Goal: Task Accomplishment & Management: Manage account settings

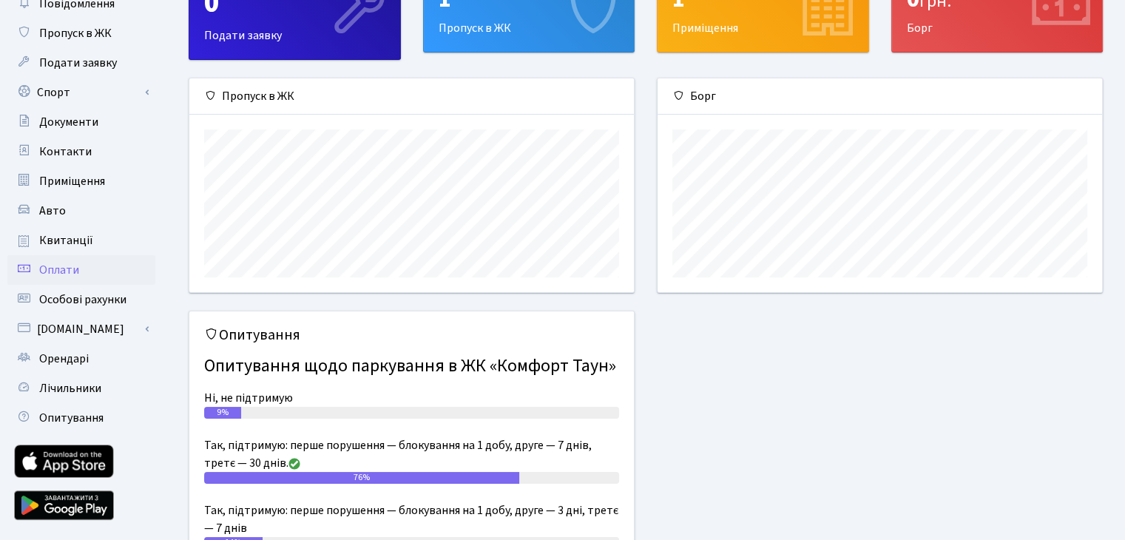
scroll to position [87, 0]
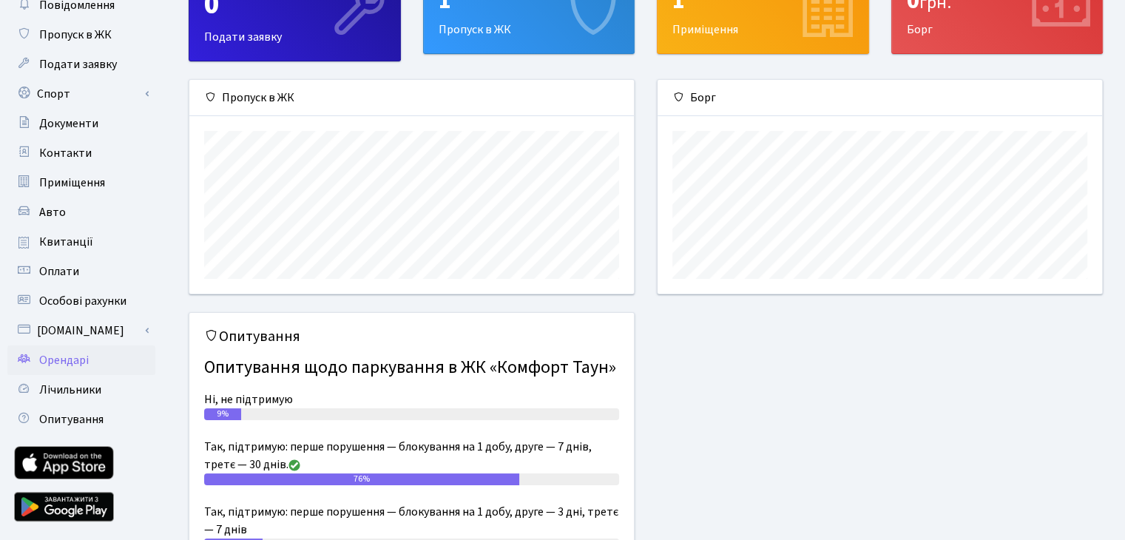
click at [78, 356] on span "Орендарі" at bounding box center [64, 360] width 50 height 16
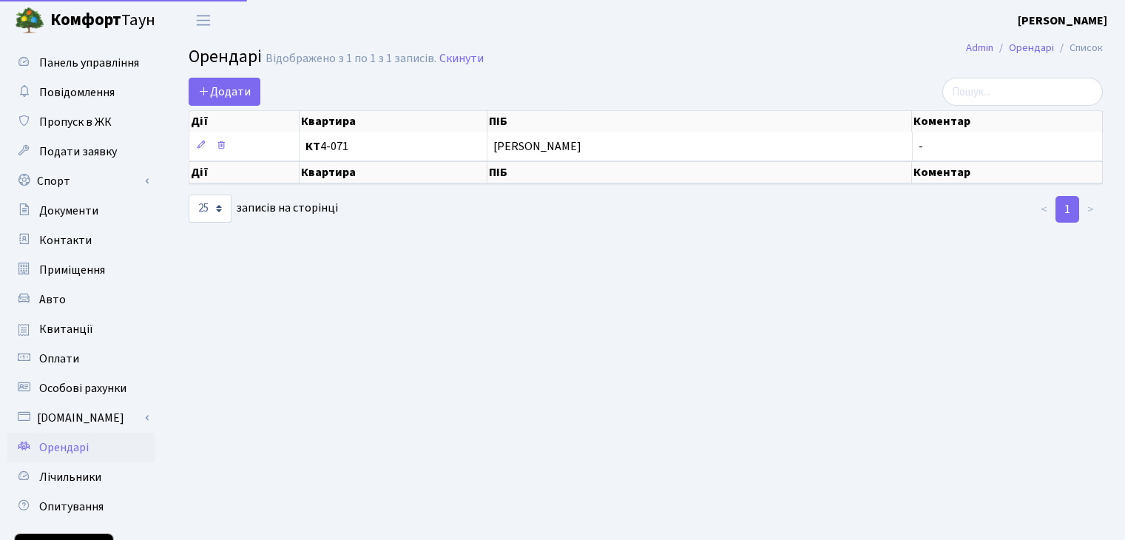
select select "25"
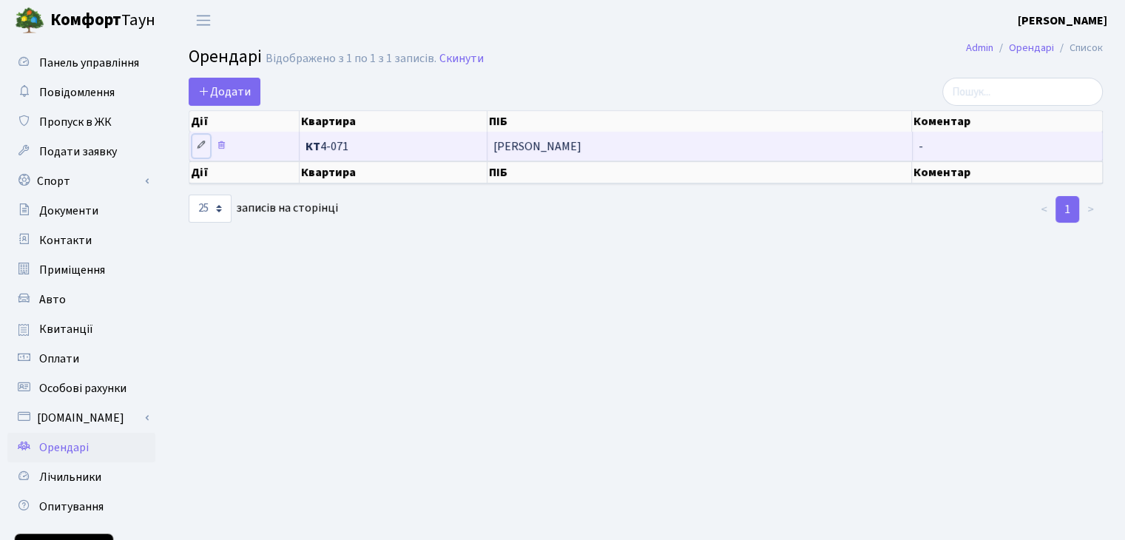
click at [201, 145] on icon at bounding box center [201, 145] width 10 height 10
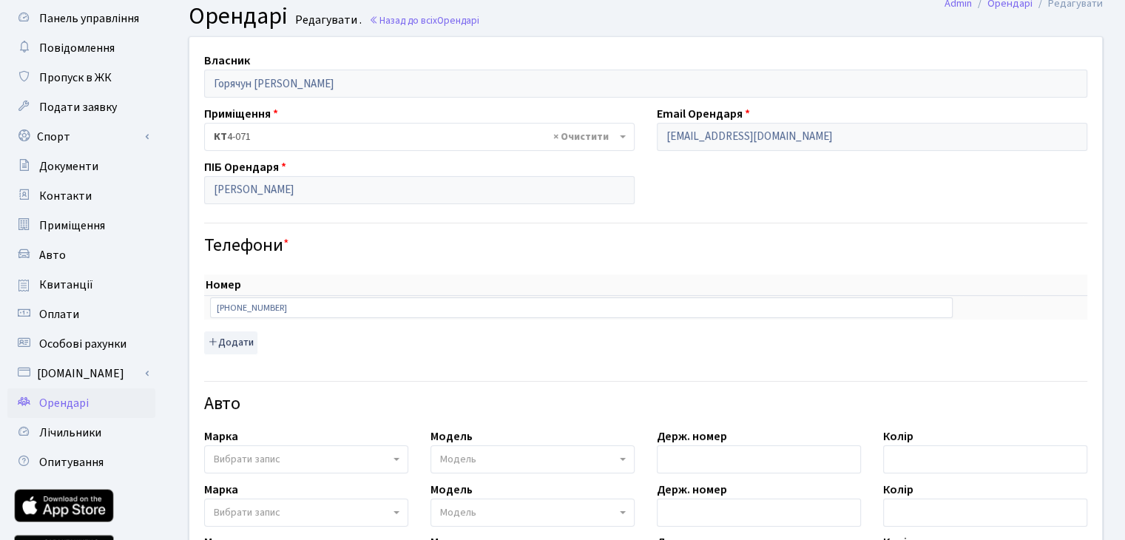
scroll to position [47, 0]
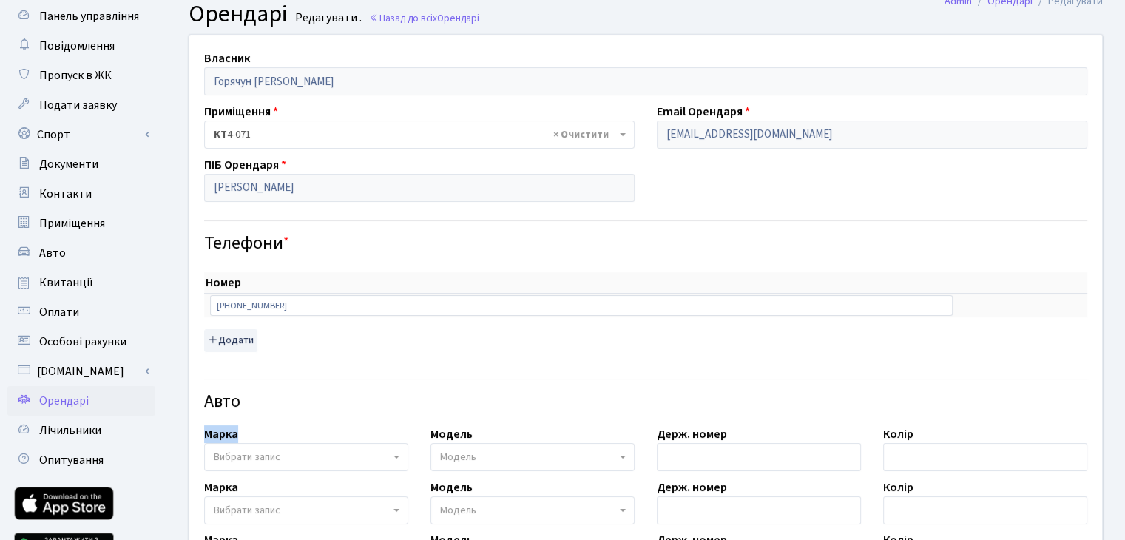
drag, startPoint x: 207, startPoint y: 432, endPoint x: 361, endPoint y: 422, distance: 154.2
click at [361, 422] on div "Власник [PERSON_NAME] [PERSON_NAME] Приміщення - <b>КТ</b>&nbsp;&nbsp;&nbsp;&nb…" at bounding box center [645, 474] width 935 height 878
copy label "Марка"
drag, startPoint x: 435, startPoint y: 433, endPoint x: 488, endPoint y: 431, distance: 52.6
click at [488, 431] on div "Модель Модель" at bounding box center [533, 448] width 226 height 46
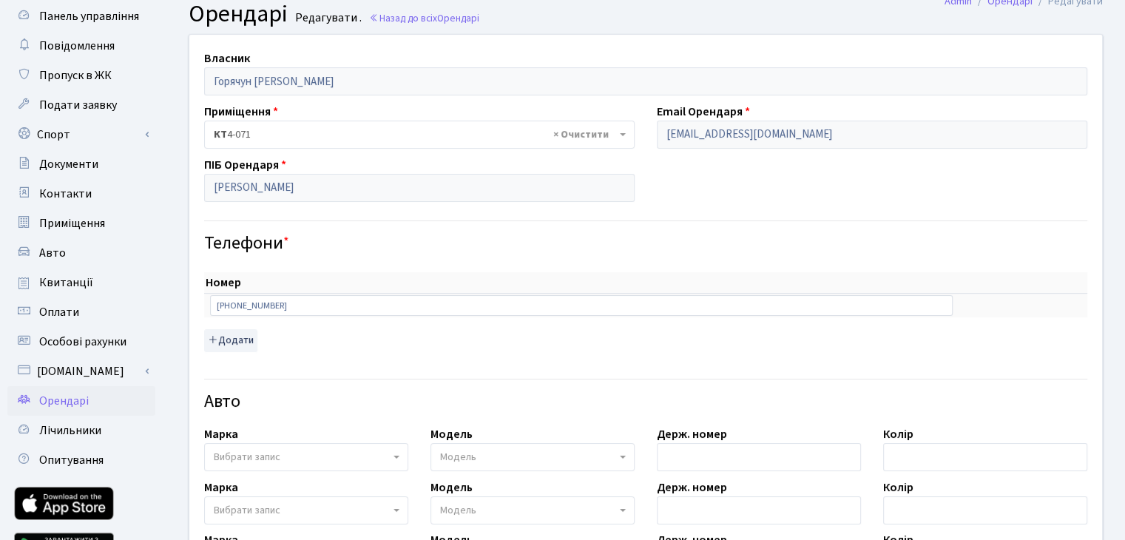
click at [488, 431] on div "Модель Модель" at bounding box center [533, 448] width 226 height 46
drag, startPoint x: 488, startPoint y: 431, endPoint x: 431, endPoint y: 433, distance: 57.7
click at [431, 433] on div "Модель Модель" at bounding box center [533, 448] width 226 height 46
copy label "Модель"
drag, startPoint x: 651, startPoint y: 436, endPoint x: 729, endPoint y: 434, distance: 77.7
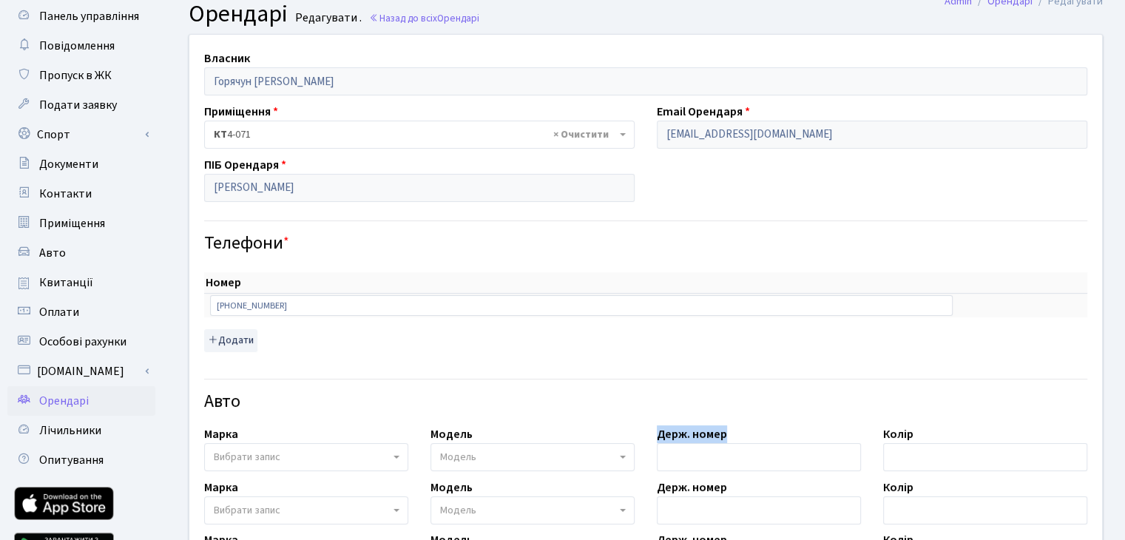
click at [729, 434] on div "Держ. номер" at bounding box center [759, 448] width 226 height 46
copy label "Держ. номер"
drag, startPoint x: 875, startPoint y: 433, endPoint x: 915, endPoint y: 434, distance: 40.0
click at [915, 434] on div "Колір" at bounding box center [985, 448] width 226 height 46
copy label "Колір"
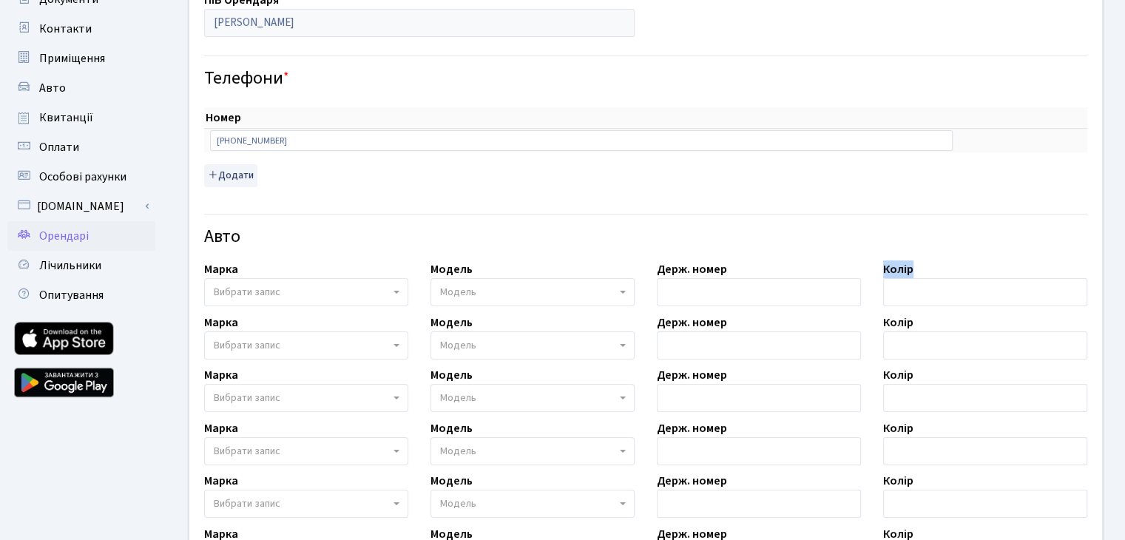
scroll to position [201, 0]
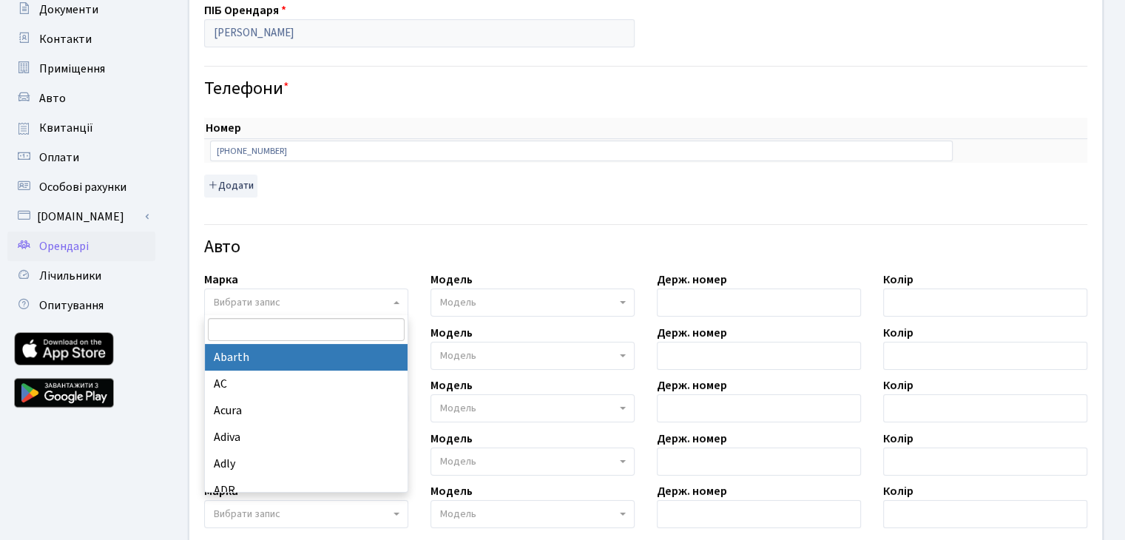
click at [346, 304] on span "Вибрати запис" at bounding box center [302, 302] width 176 height 15
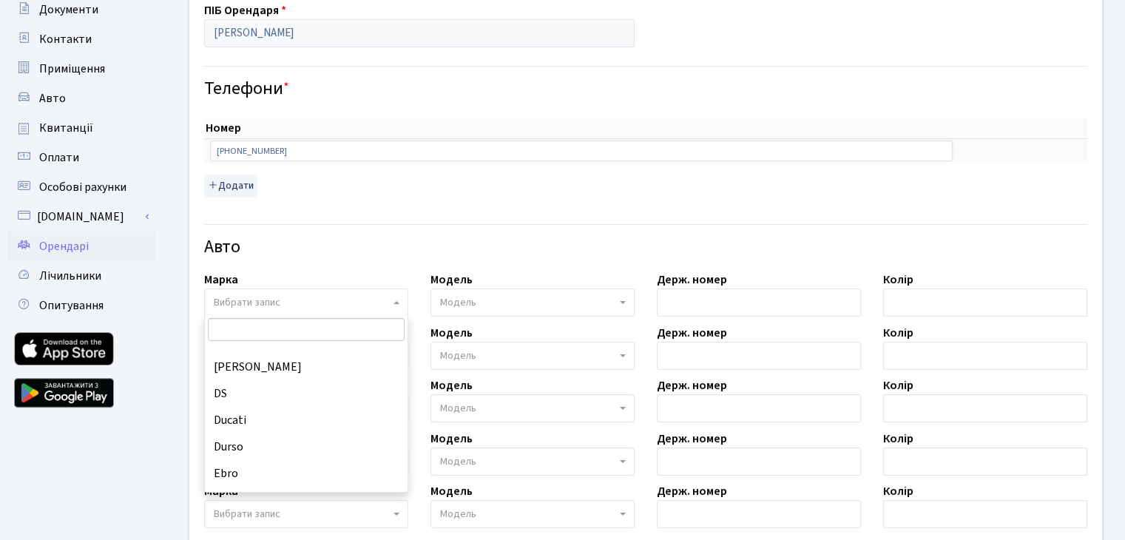
scroll to position [3134, 0]
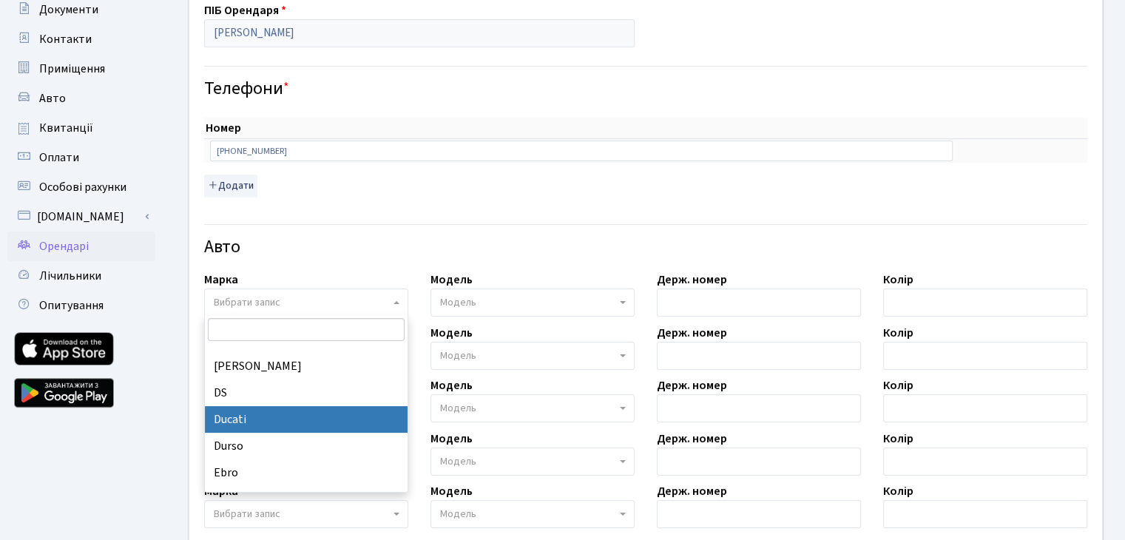
select select "306"
select select
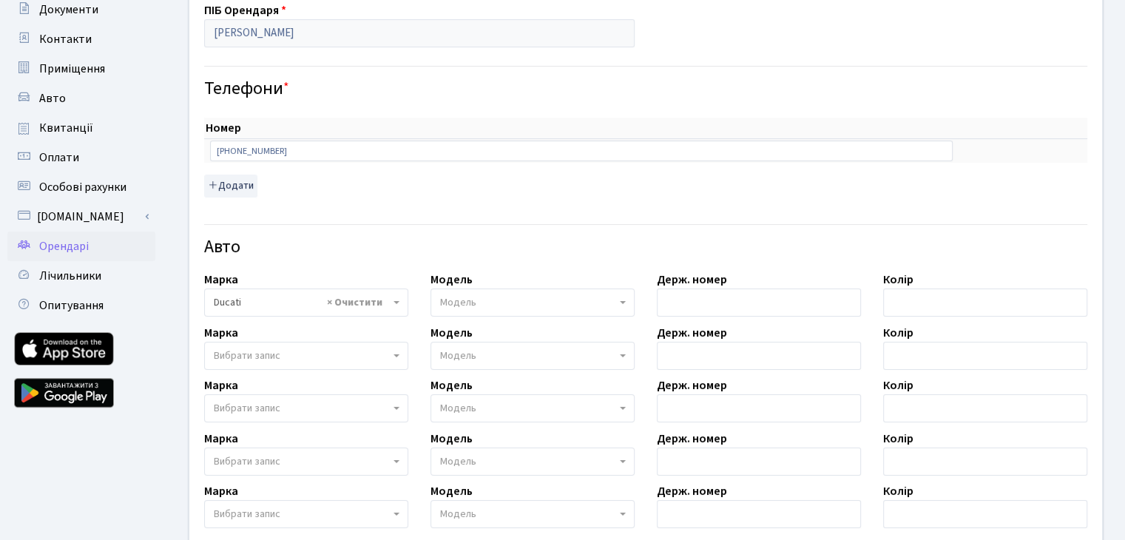
click at [522, 314] on span "Модель" at bounding box center [533, 303] width 204 height 28
click at [522, 306] on span "Модель" at bounding box center [528, 302] width 176 height 15
click at [493, 257] on div "Авто" at bounding box center [646, 238] width 906 height 52
select select
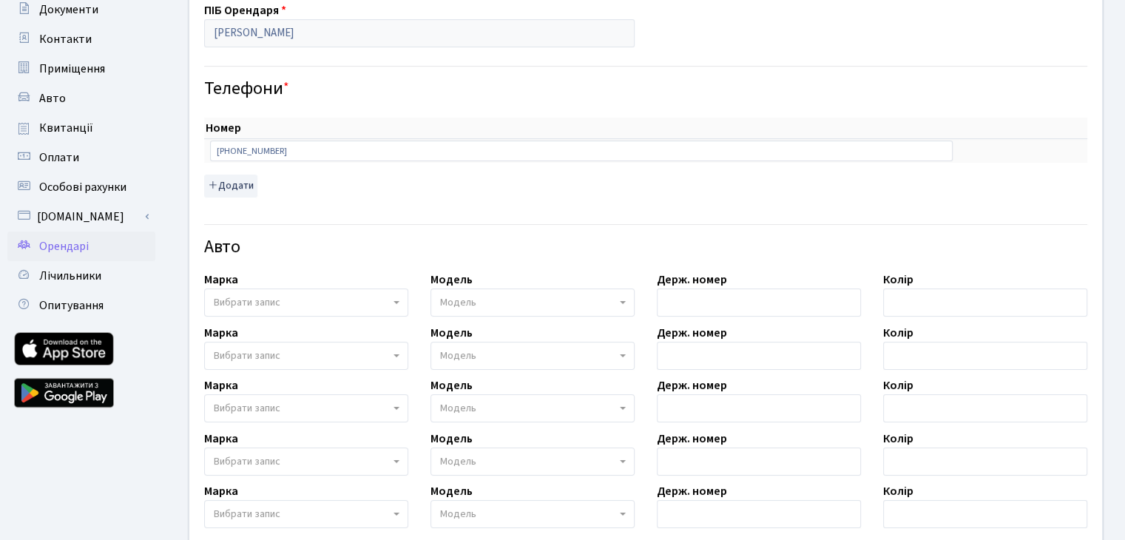
click at [337, 250] on h4 "Авто" at bounding box center [645, 247] width 883 height 21
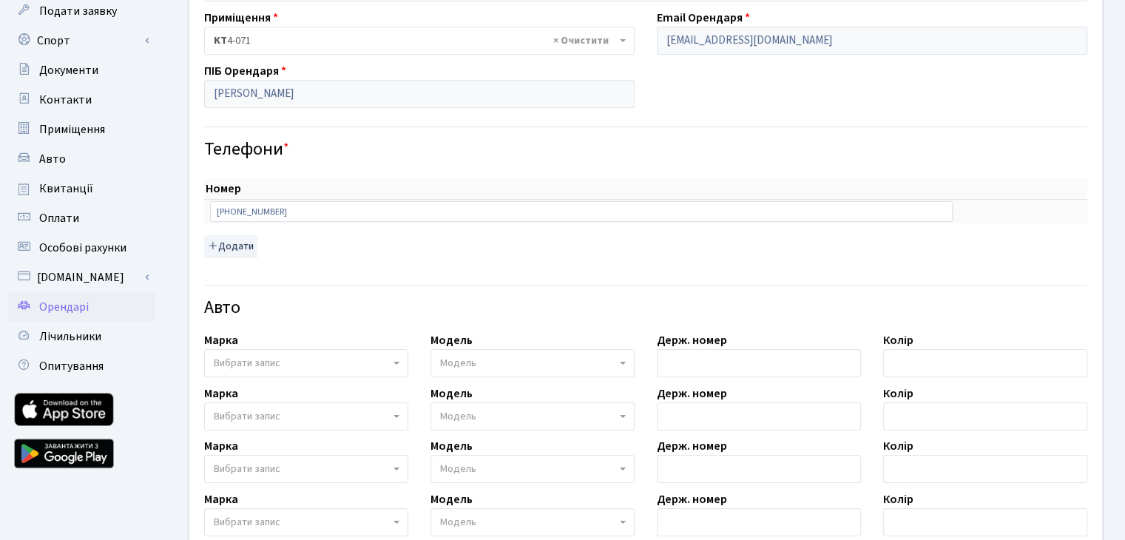
scroll to position [139, 0]
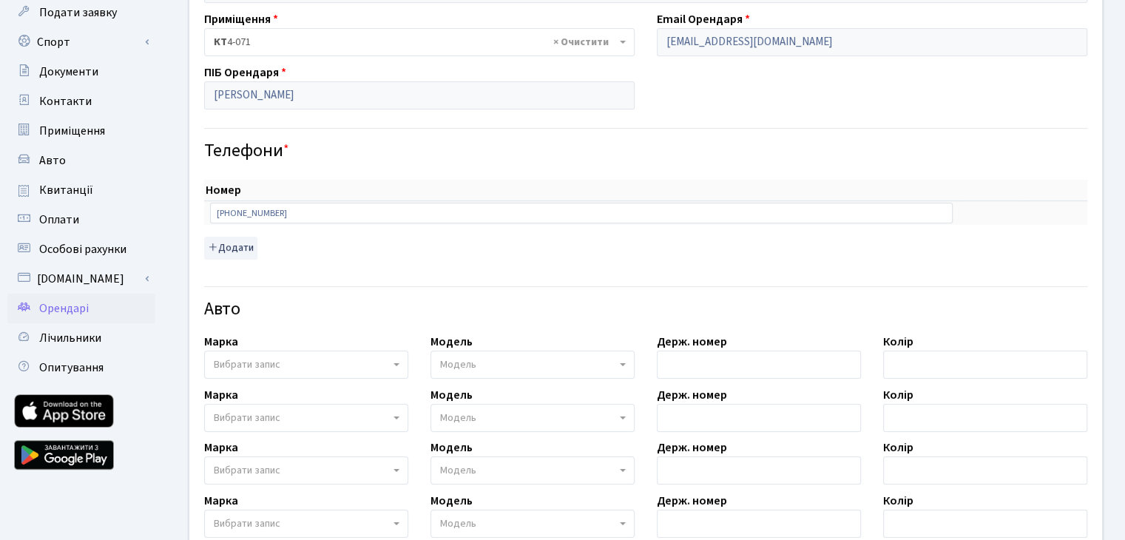
click at [337, 250] on div "Номер sort item delete item +380672096969 sort item delete item Додати" at bounding box center [645, 220] width 883 height 80
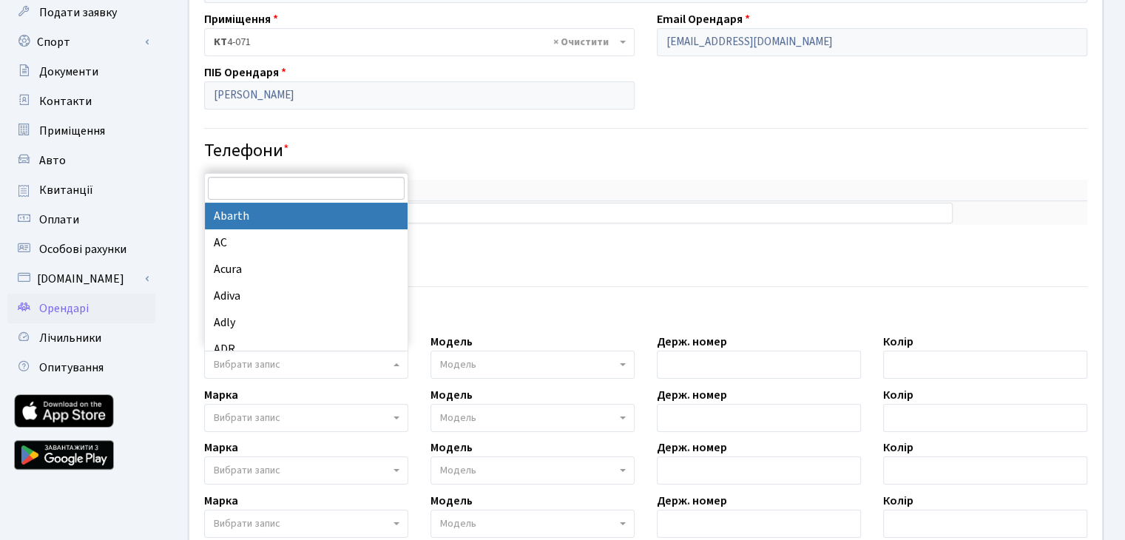
click at [291, 357] on span "Вибрати запис" at bounding box center [302, 364] width 176 height 15
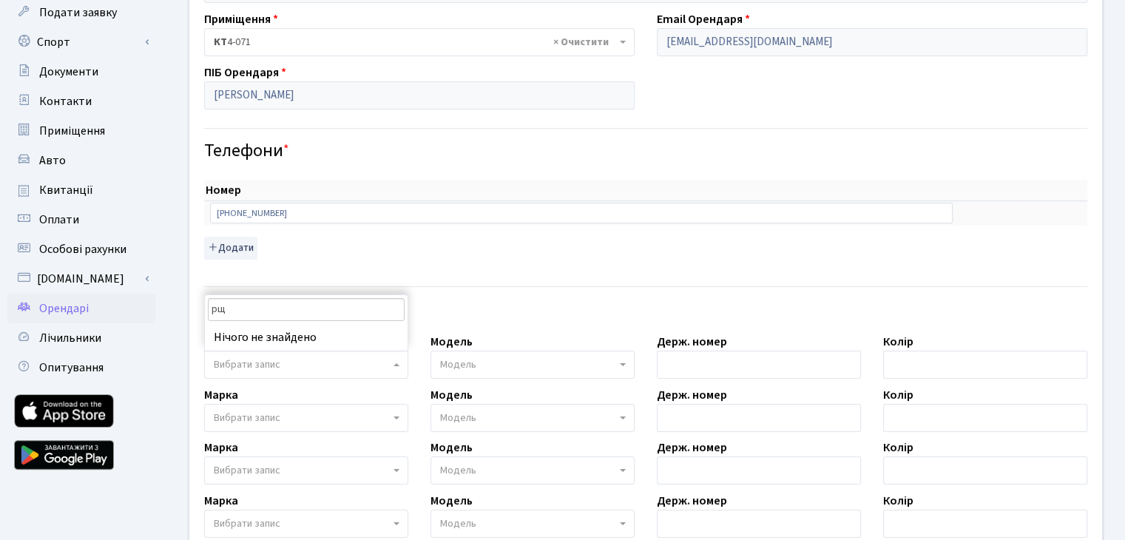
type input "р"
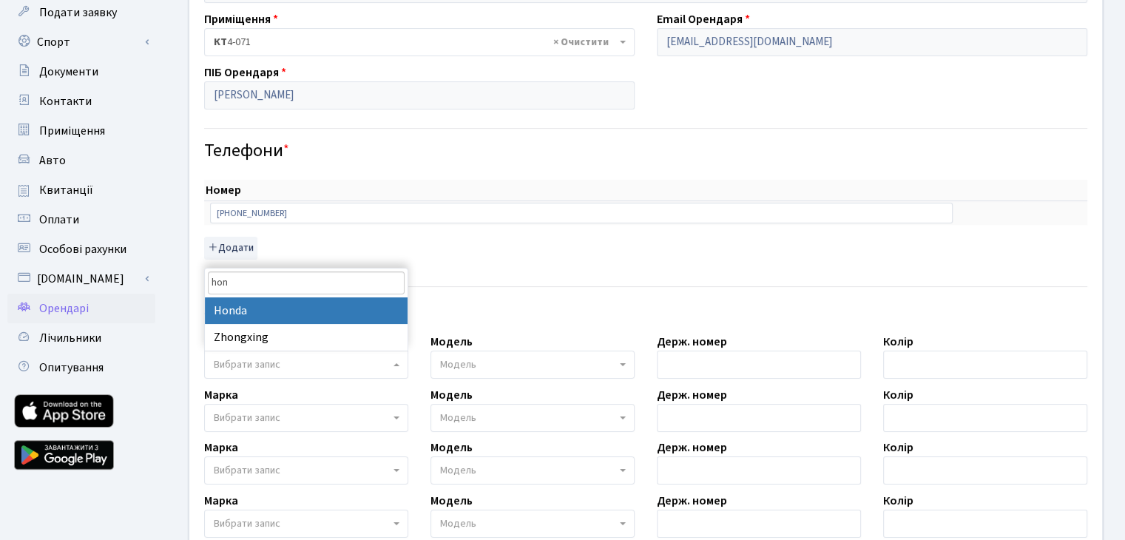
type input "hond"
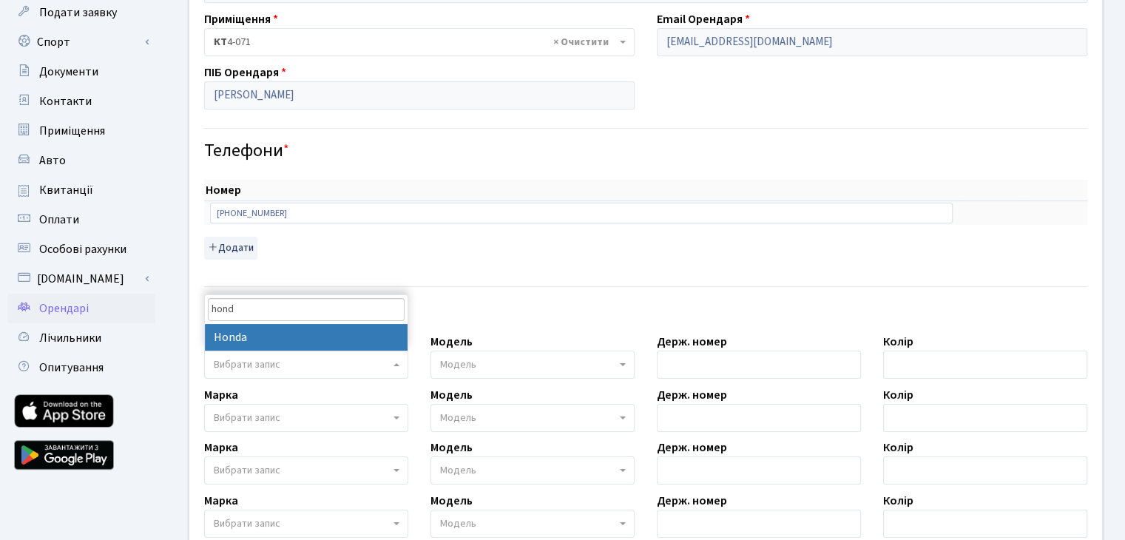
select select "57"
select select
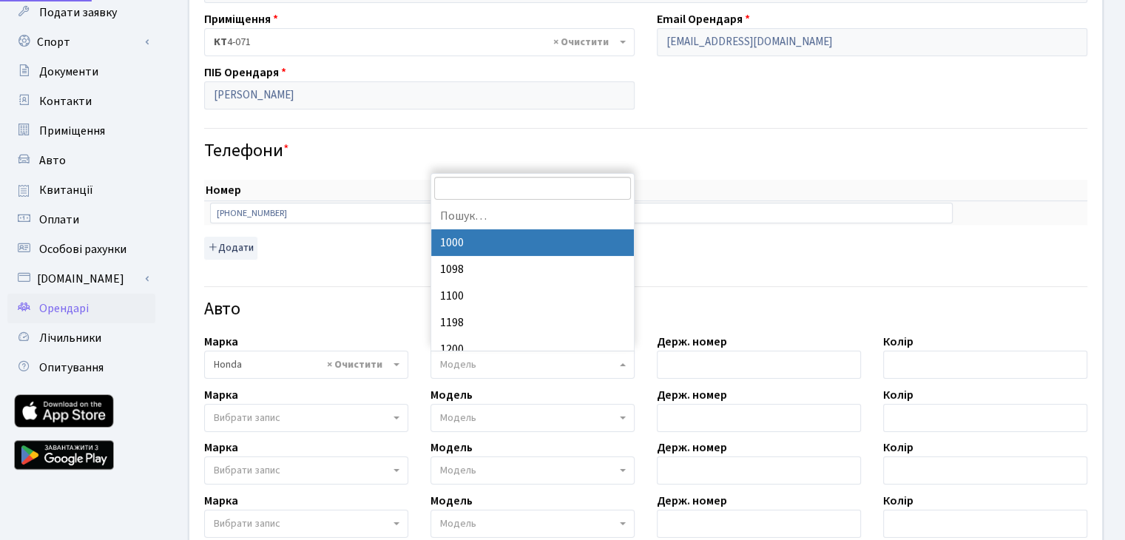
click at [482, 370] on span "Модель" at bounding box center [528, 364] width 176 height 15
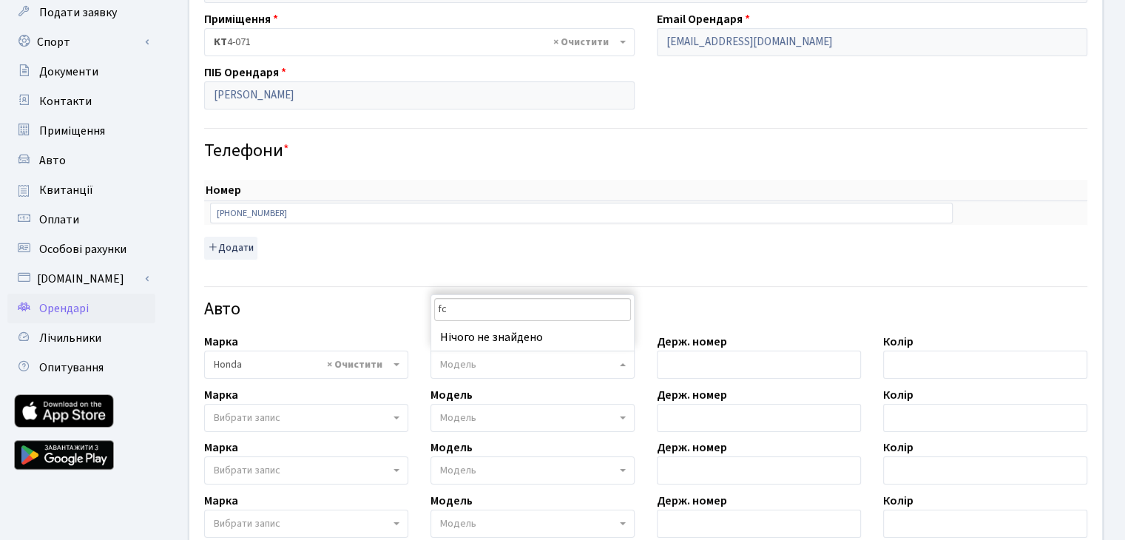
type input "f"
type input "ac"
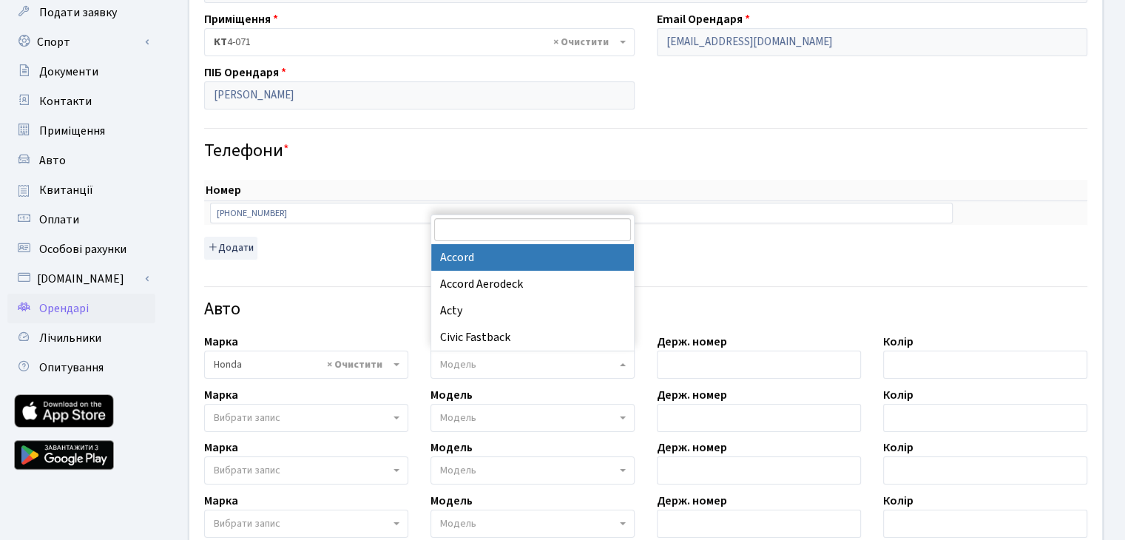
select select "885"
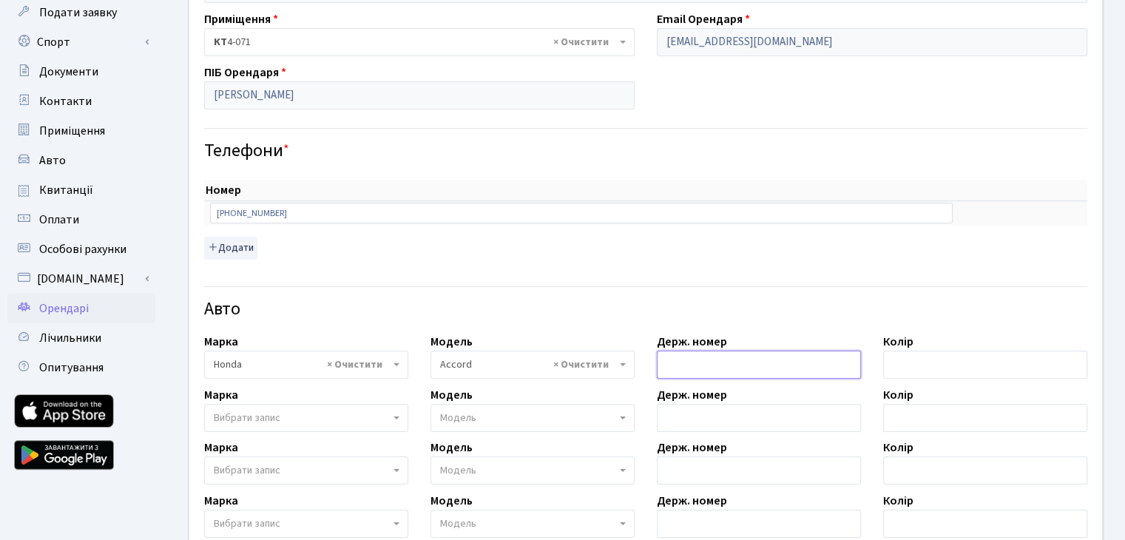
click at [774, 362] on input "text" at bounding box center [759, 365] width 204 height 28
type input "b"
paste input "КА9220РЕ"
type input "КА9220РЕ"
click at [977, 362] on input "text" at bounding box center [985, 365] width 204 height 28
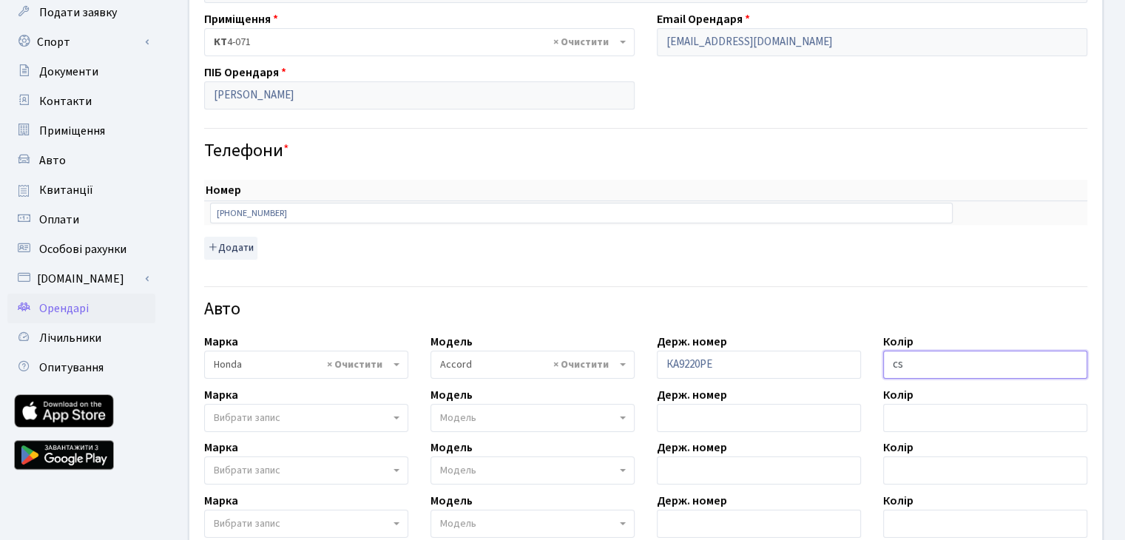
type input "c"
type input "сіра"
click at [805, 386] on div "Держ. номер" at bounding box center [759, 409] width 226 height 46
click at [681, 424] on input "text" at bounding box center [759, 418] width 204 height 28
paste input "КА6505МВ"
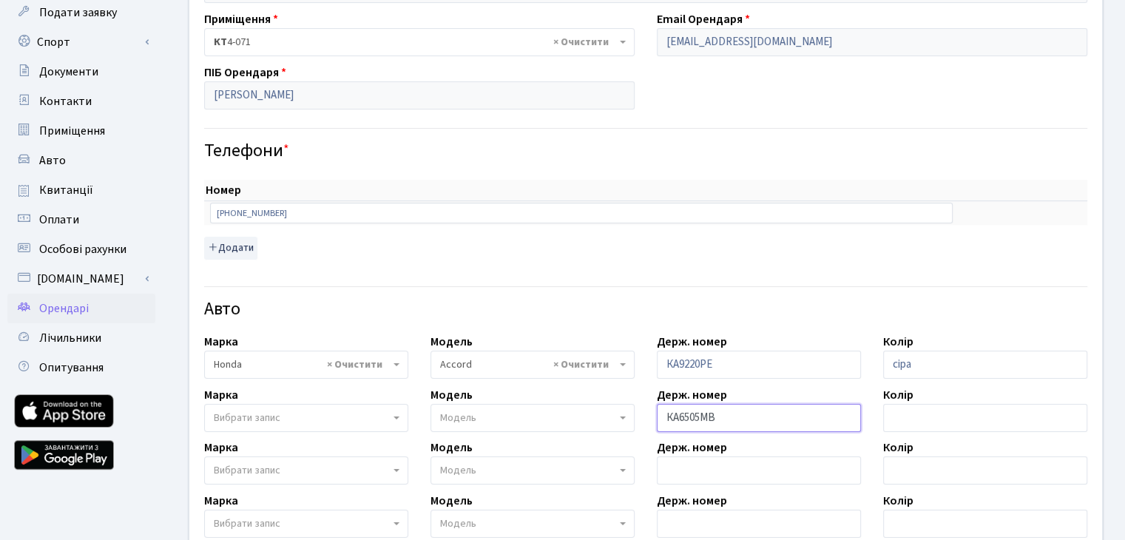
type input "КА6505МВ"
click at [963, 374] on input "сіра" at bounding box center [985, 365] width 204 height 28
type input "сірий"
click at [946, 400] on div "Колір" at bounding box center [985, 409] width 226 height 46
click at [944, 405] on input "text" at bounding box center [985, 418] width 204 height 28
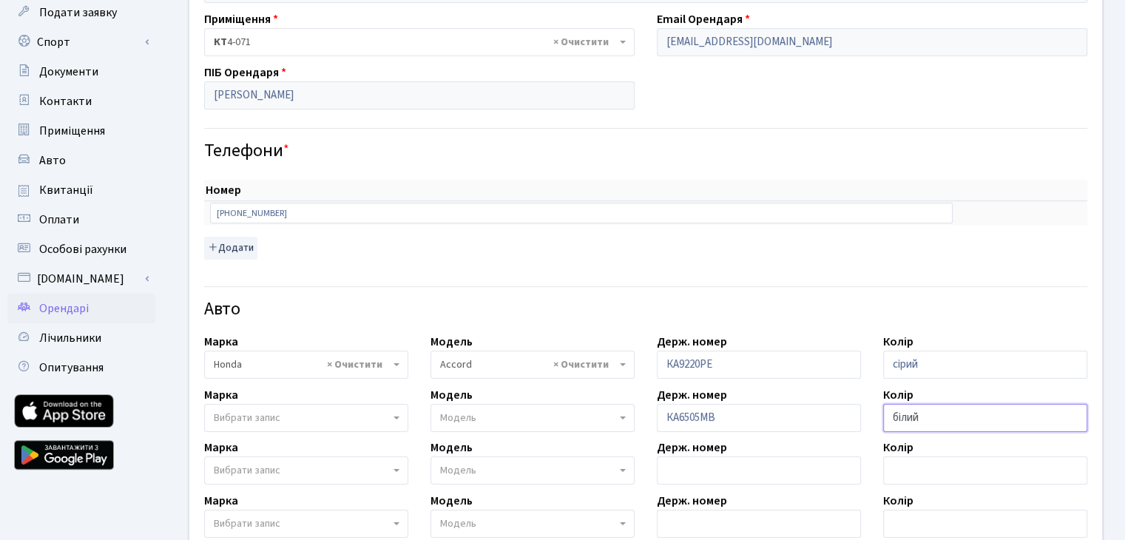
type input "білий"
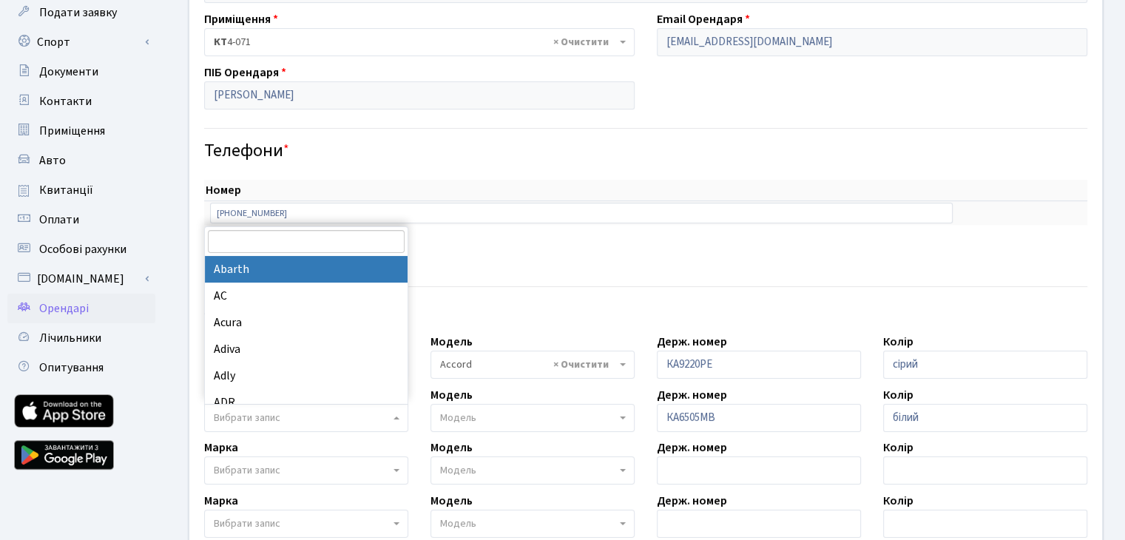
click at [320, 408] on span "Вибрати запис" at bounding box center [306, 418] width 204 height 28
type input "а"
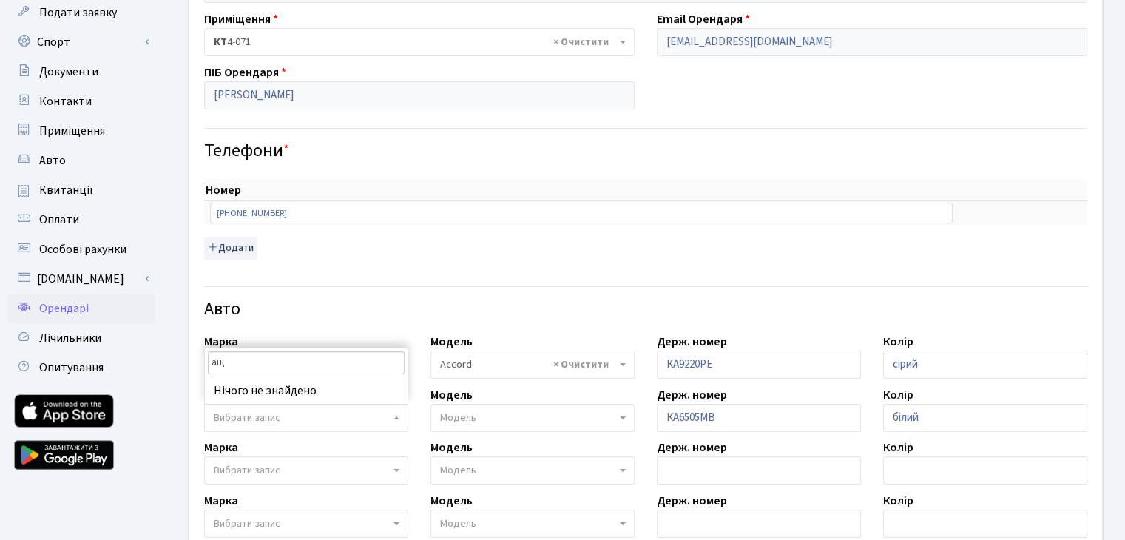
type input "а"
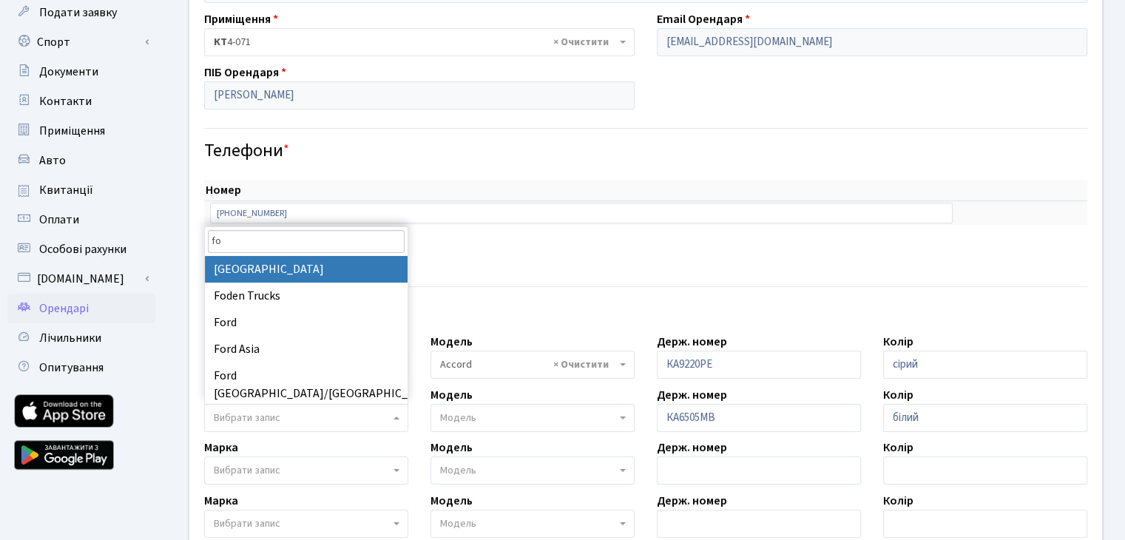
type input "f"
type input "vo"
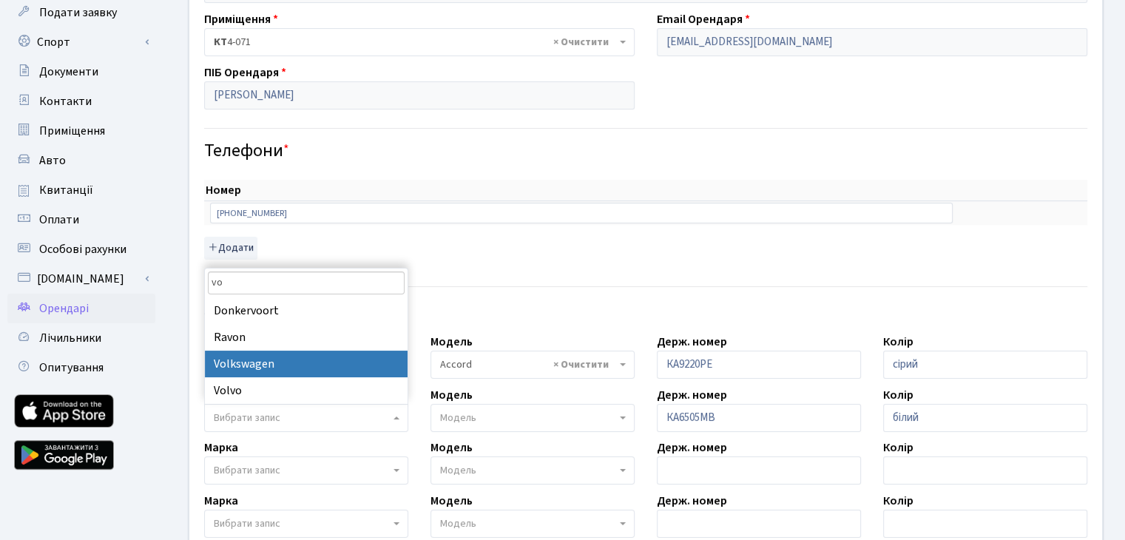
select select "134"
select select
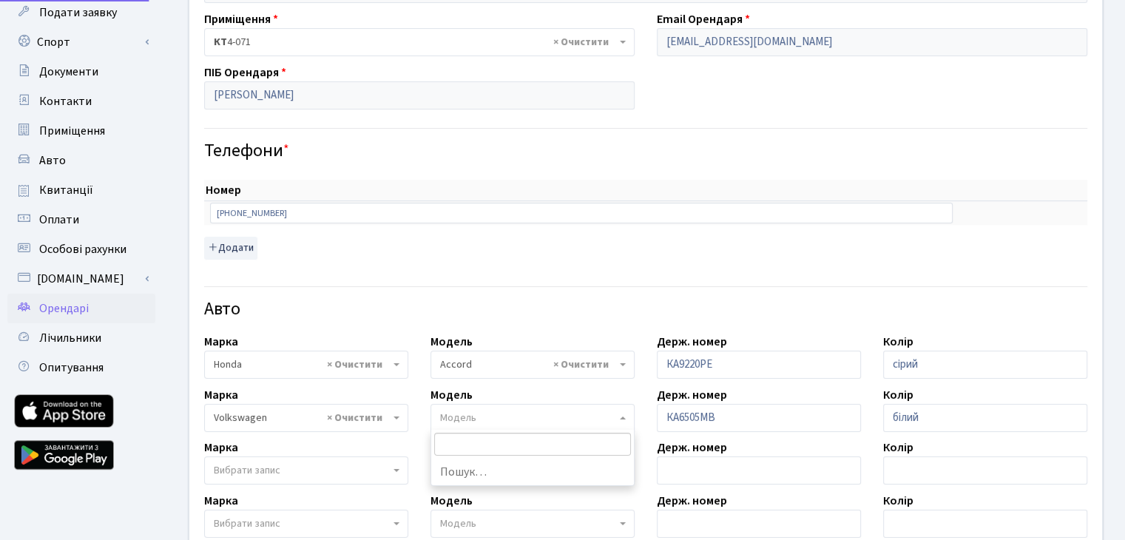
click at [507, 423] on span "Модель" at bounding box center [528, 418] width 176 height 15
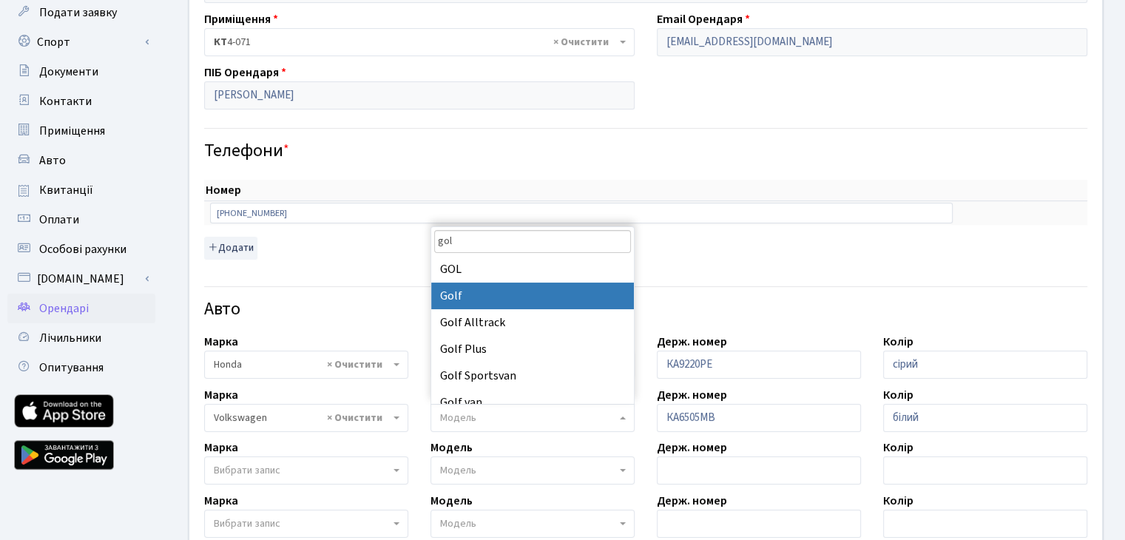
type input "gol"
select select "2459"
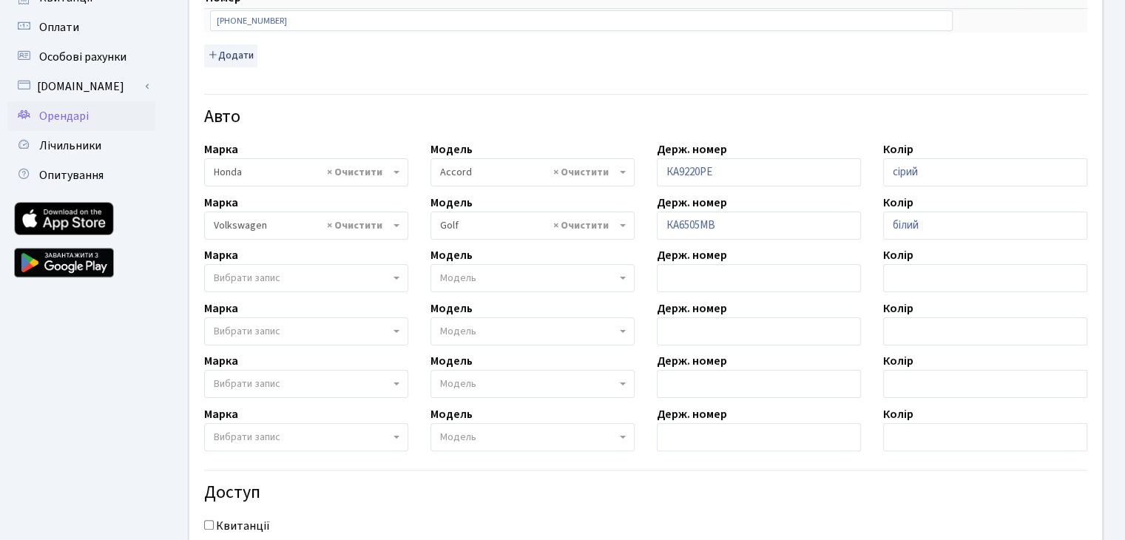
scroll to position [508, 0]
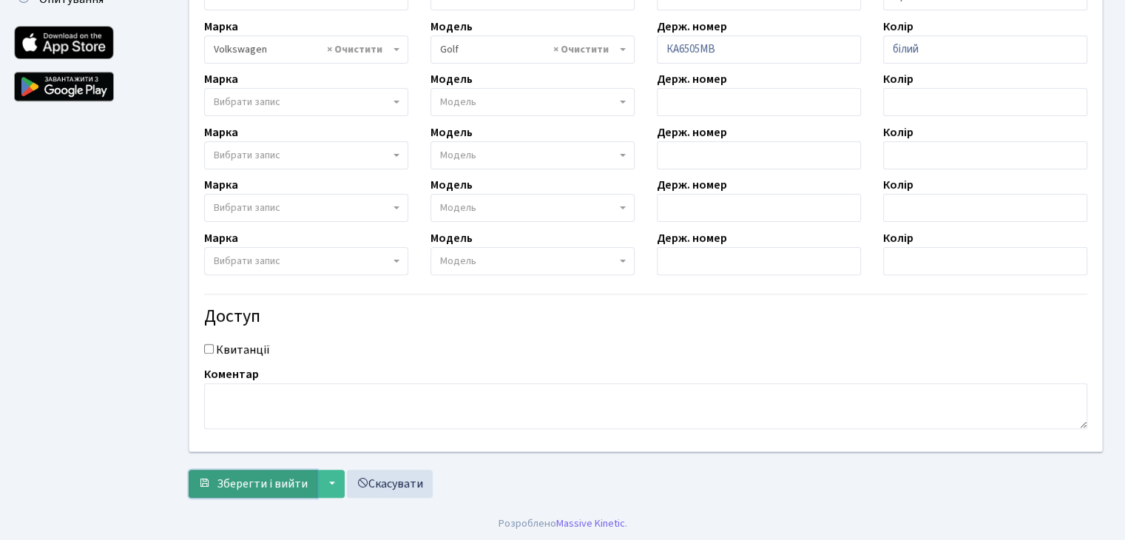
click at [284, 488] on span "Зберегти і вийти" at bounding box center [262, 484] width 91 height 16
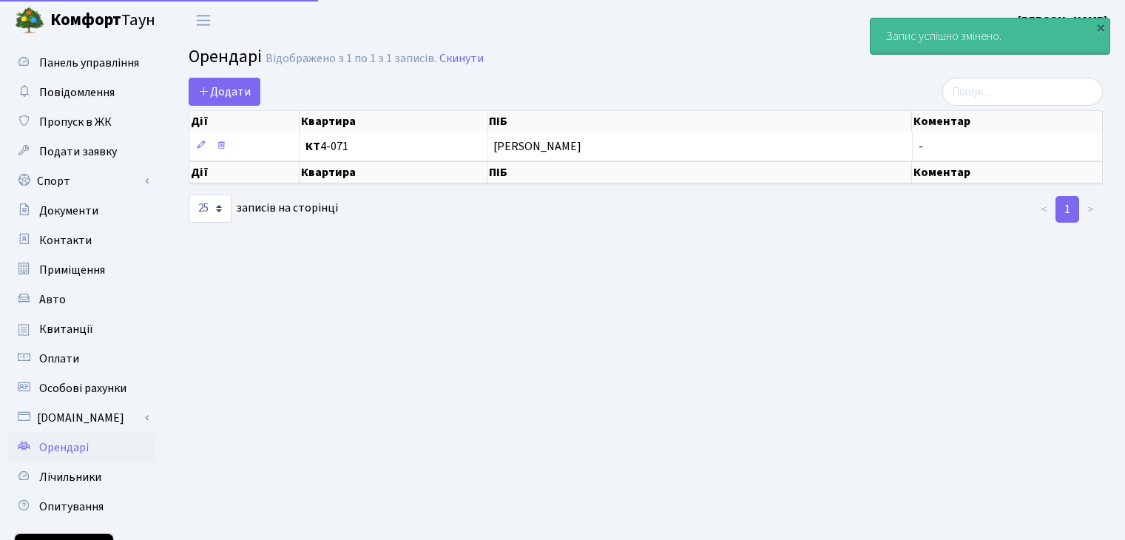
select select "25"
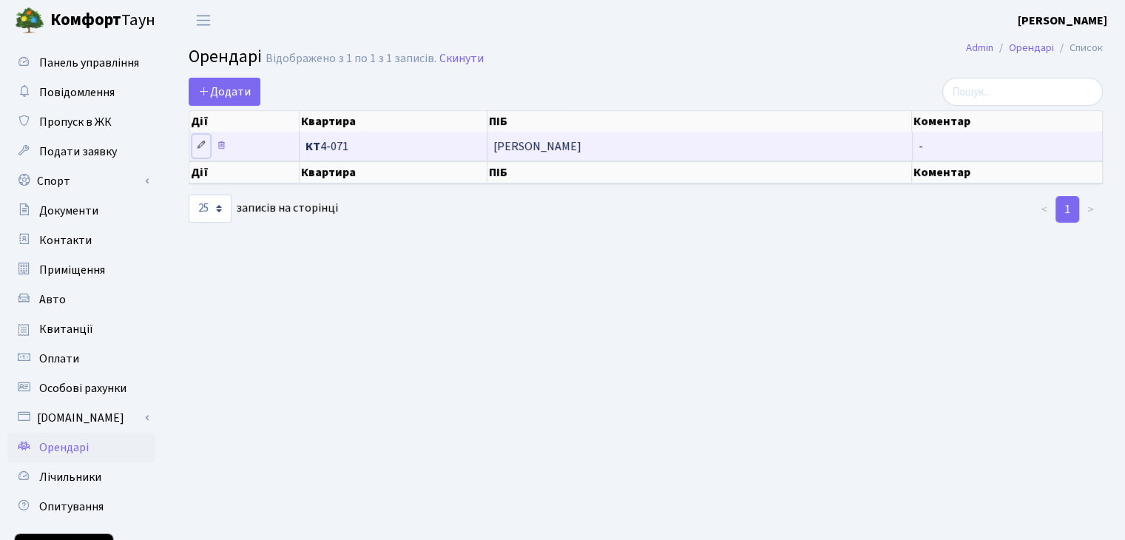
click at [199, 143] on icon at bounding box center [201, 145] width 10 height 10
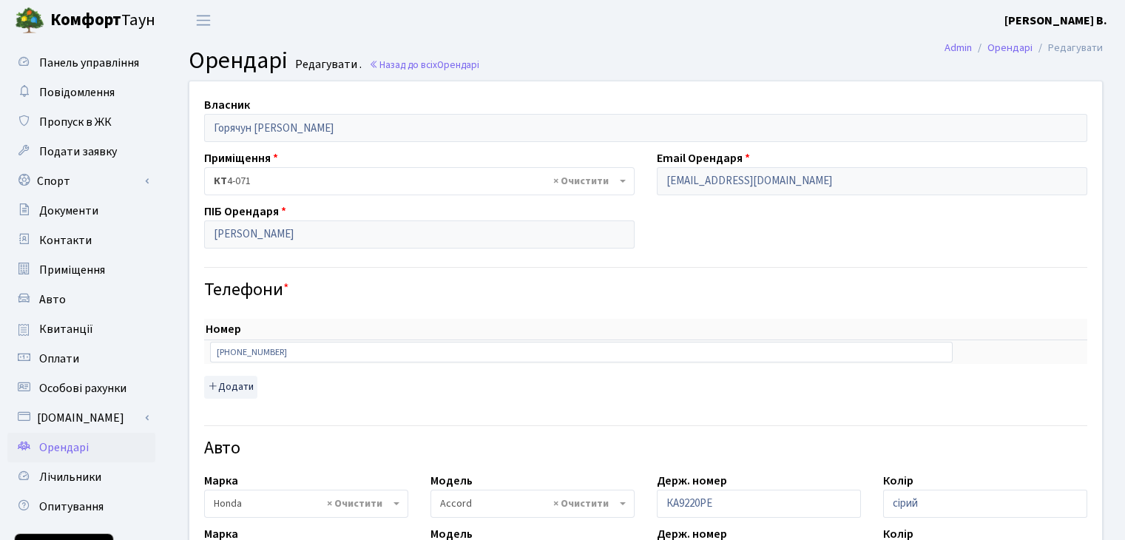
select select "885"
select select "2459"
click at [80, 444] on span "Орендарі" at bounding box center [64, 448] width 50 height 16
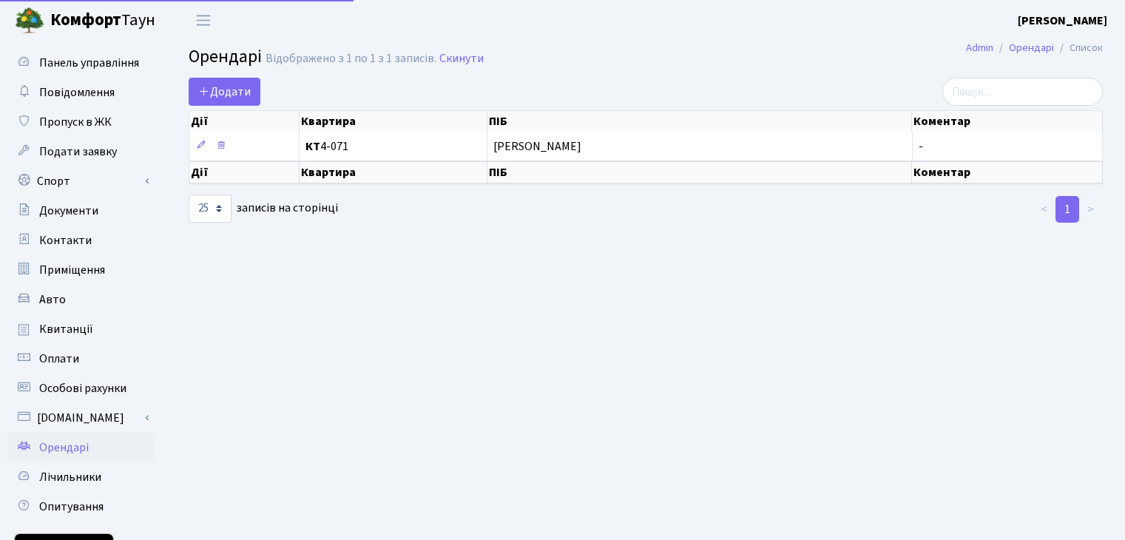
select select "25"
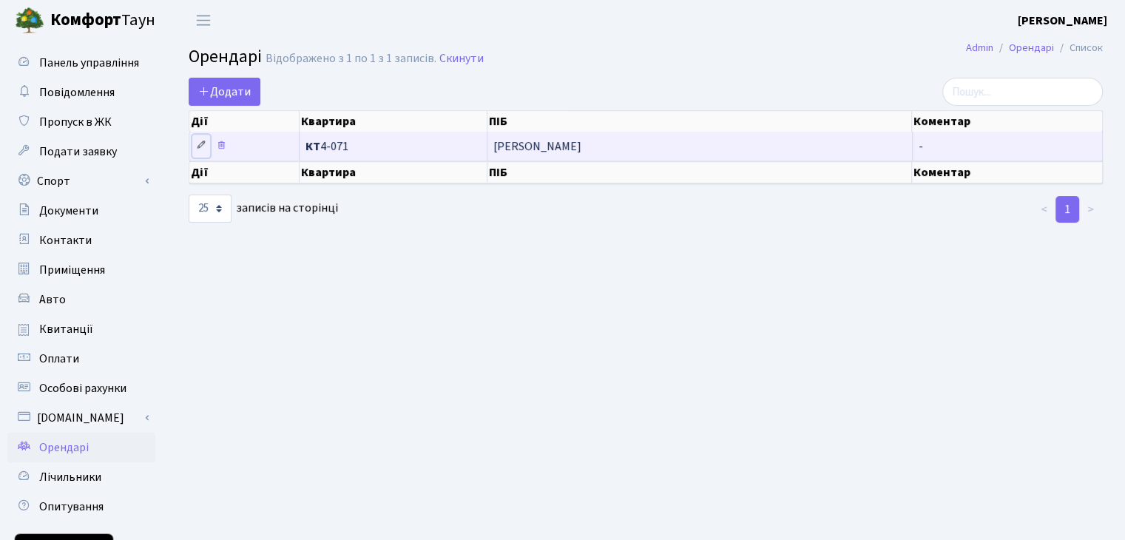
click at [198, 143] on icon at bounding box center [201, 145] width 10 height 10
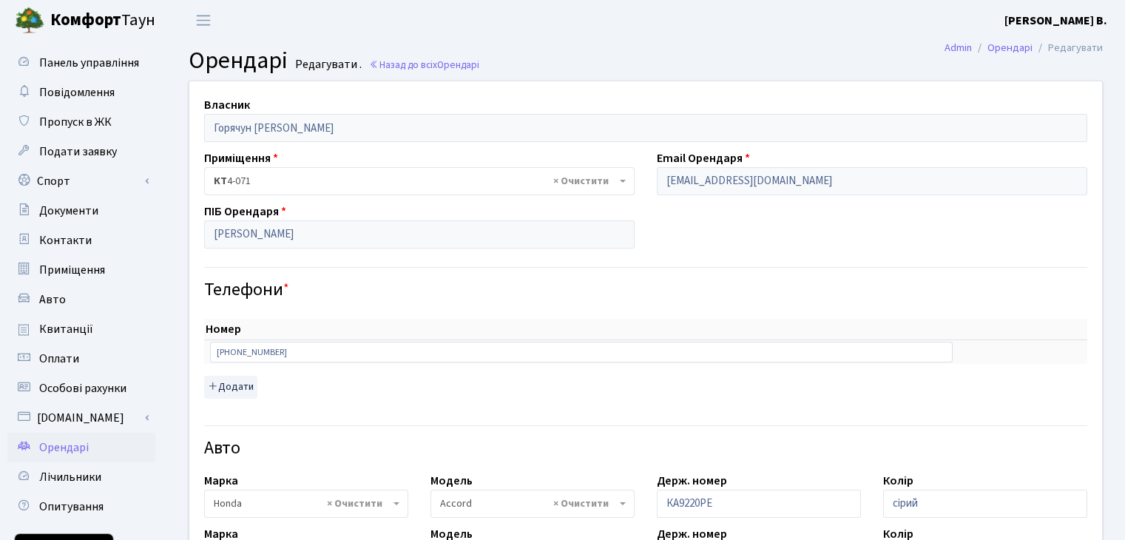
select select "885"
select select "2459"
click at [86, 84] on span "Повідомлення" at bounding box center [76, 92] width 75 height 16
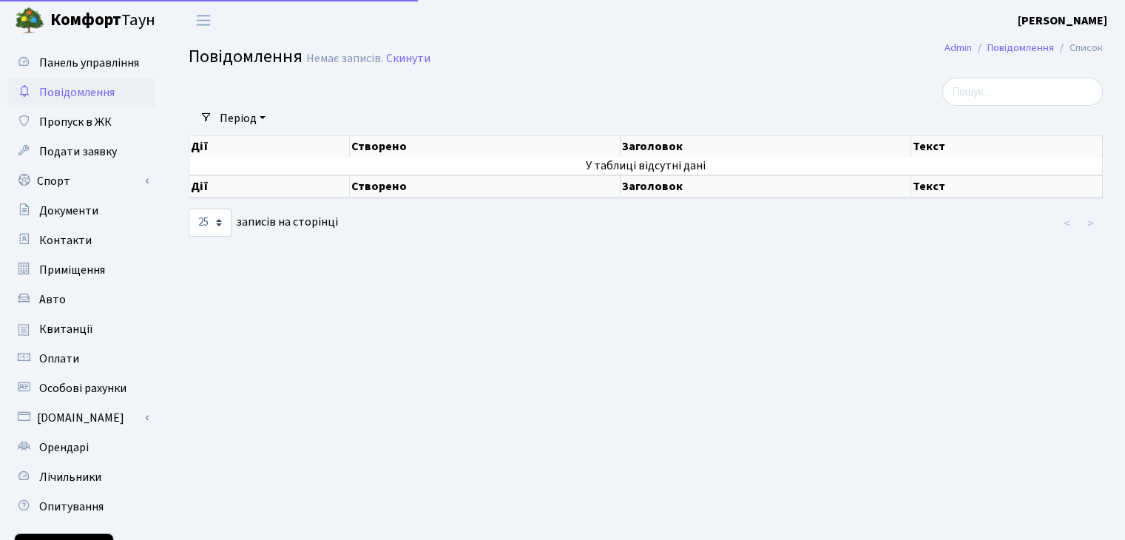
select select "25"
click at [82, 59] on span "Панель управління" at bounding box center [89, 63] width 100 height 16
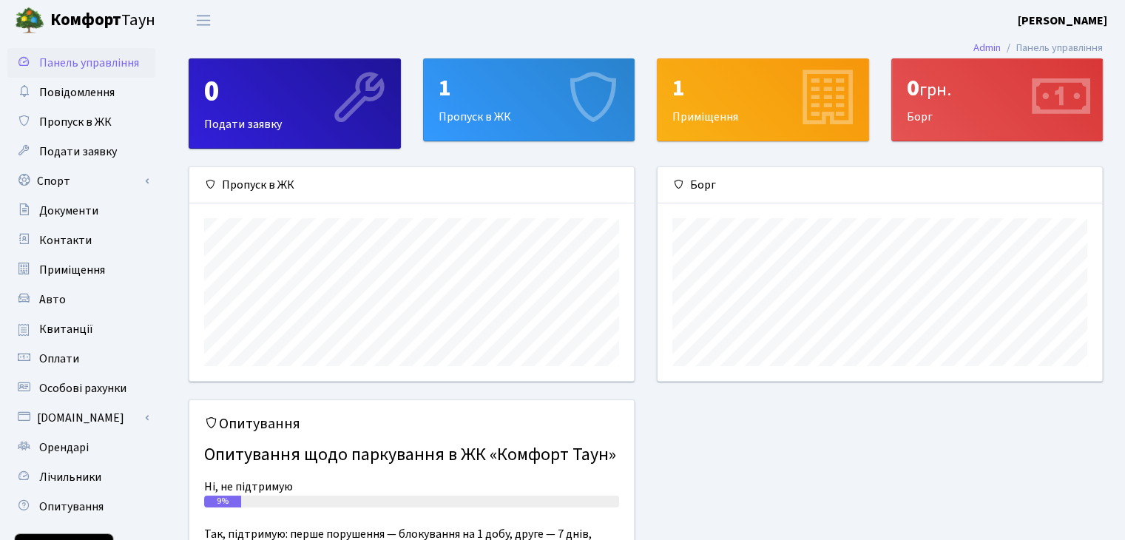
scroll to position [213, 444]
click at [113, 128] on link "Пропуск в ЖК" at bounding box center [81, 122] width 148 height 30
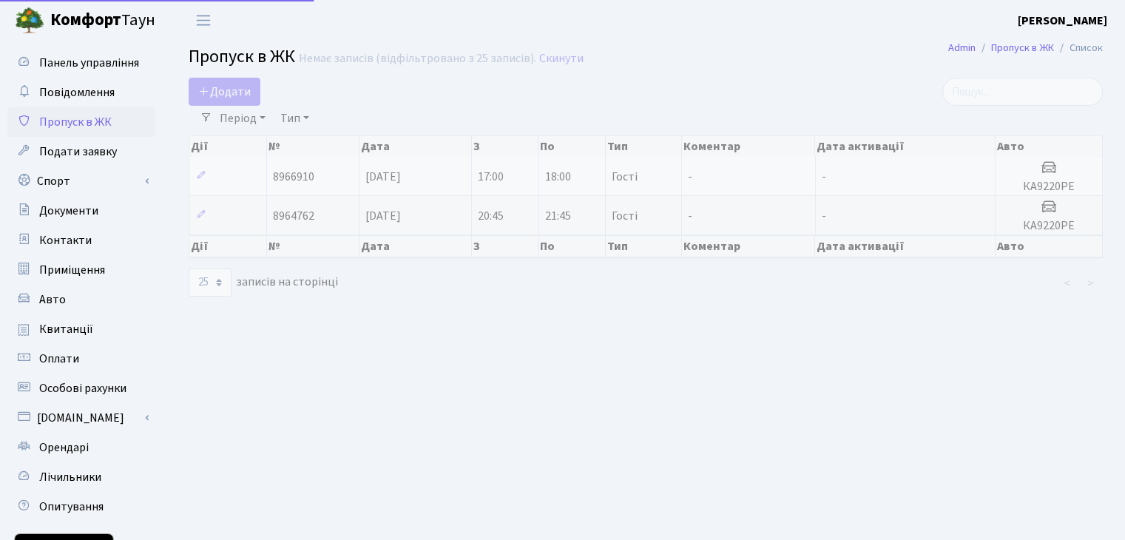
select select "25"
